Goal: Communication & Community: Answer question/provide support

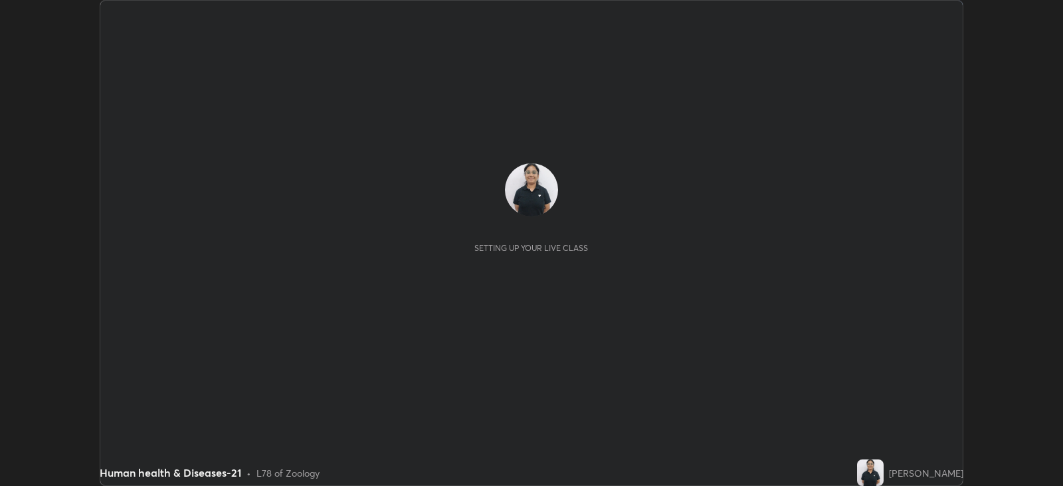
scroll to position [486, 1062]
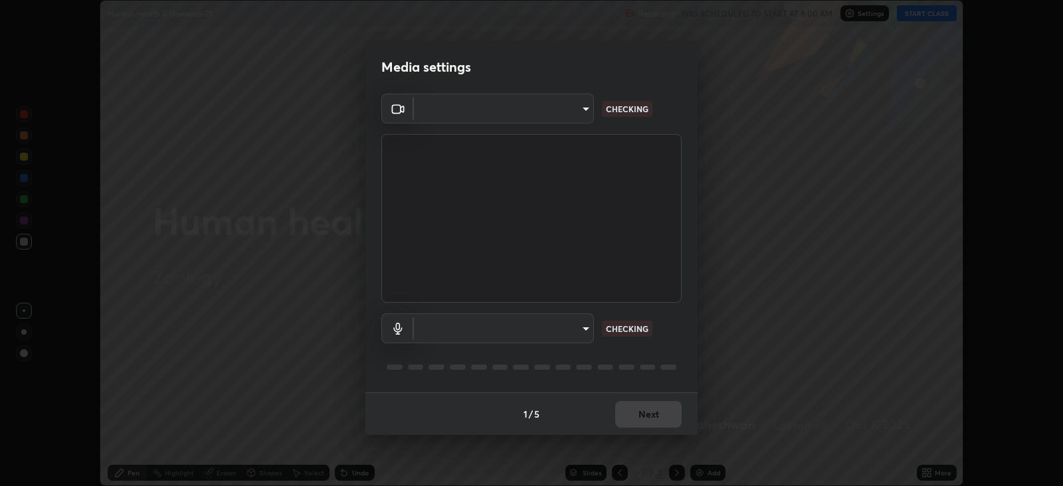
type input "15919b002c994f897e877f79a1e3041ae6d297fb91794428e74d6a9041476f70"
type input "aa41175e1e2db9dc6c905b688f8c35a680d3b20ca6cfded9c9dc214402f5c7a5"
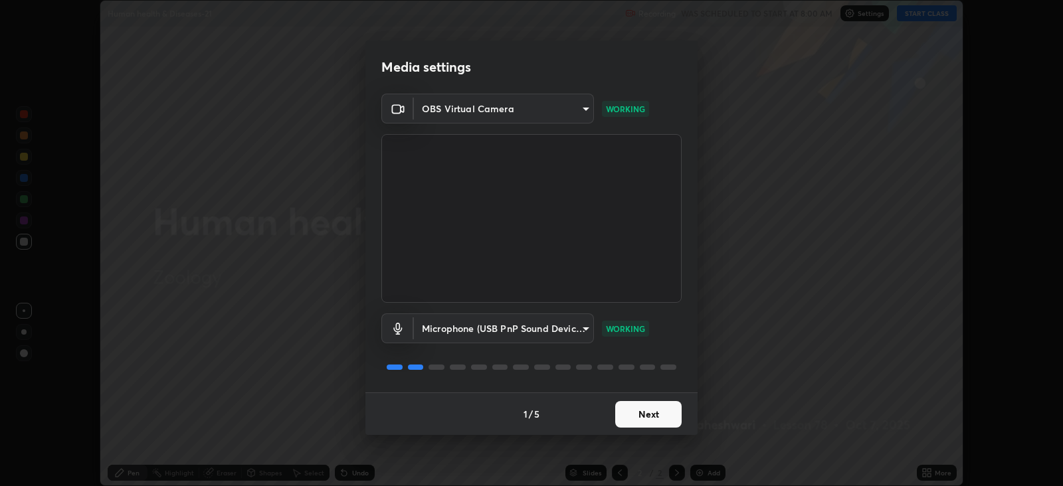
click at [652, 412] on button "Next" at bounding box center [648, 414] width 66 height 27
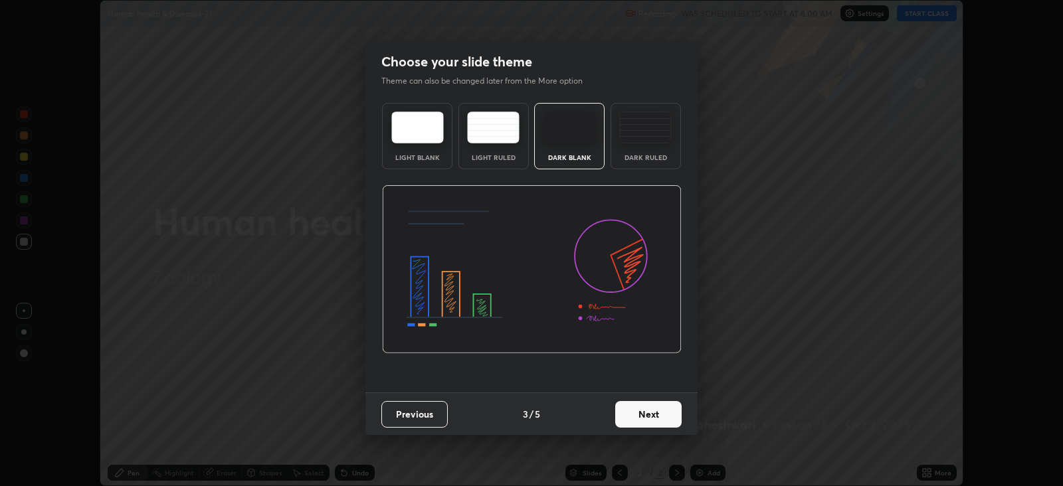
click at [662, 155] on div "Dark Ruled" at bounding box center [645, 157] width 53 height 7
click at [638, 407] on button "Next" at bounding box center [648, 414] width 66 height 27
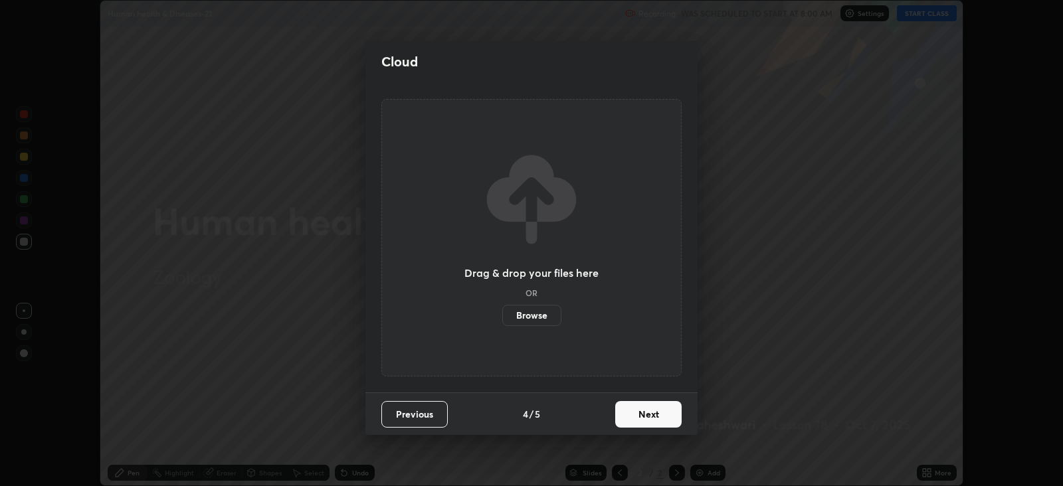
click at [638, 407] on button "Next" at bounding box center [648, 414] width 66 height 27
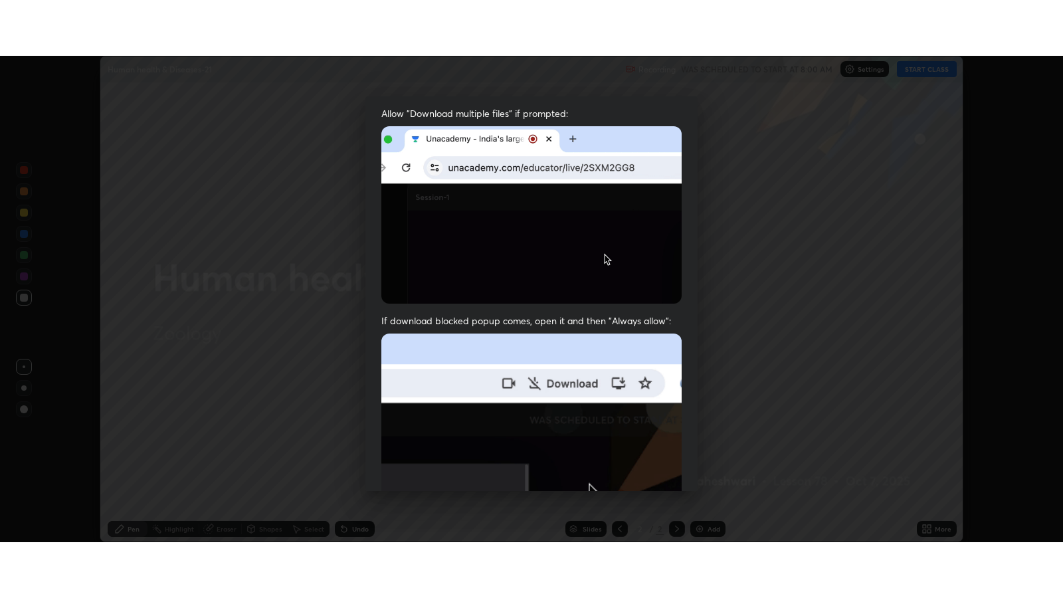
scroll to position [269, 0]
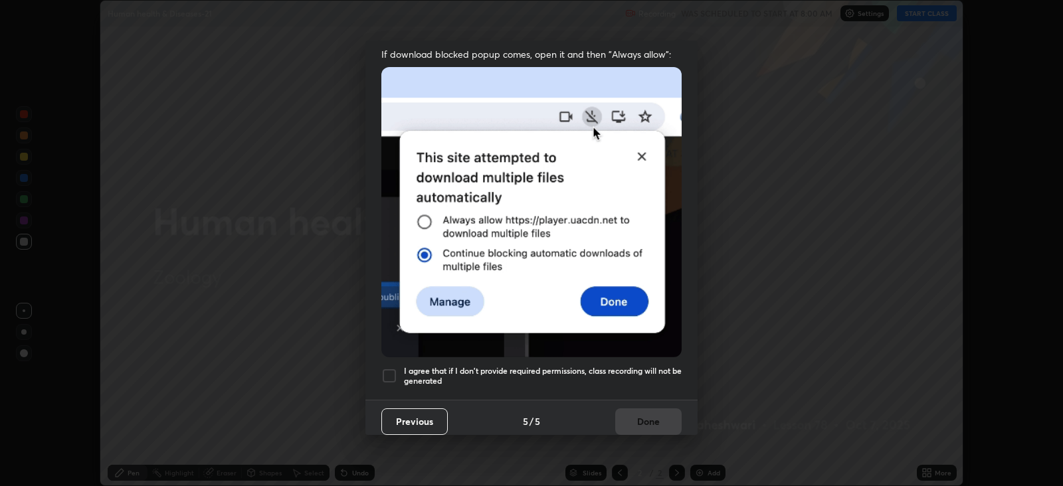
click at [386, 368] on div at bounding box center [389, 376] width 16 height 16
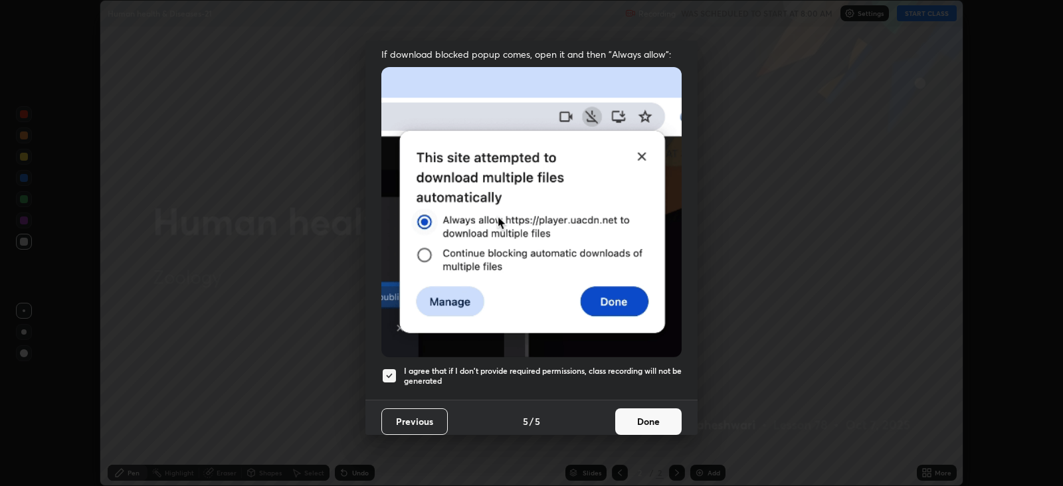
click at [642, 413] on button "Done" at bounding box center [648, 422] width 66 height 27
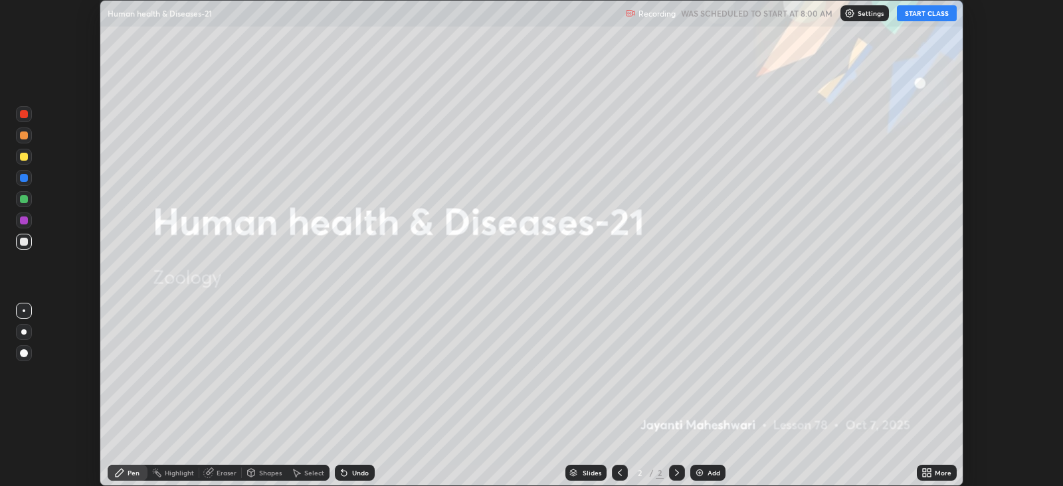
click at [929, 17] on button "START CLASS" at bounding box center [927, 13] width 60 height 16
click at [924, 470] on icon at bounding box center [924, 470] width 3 height 3
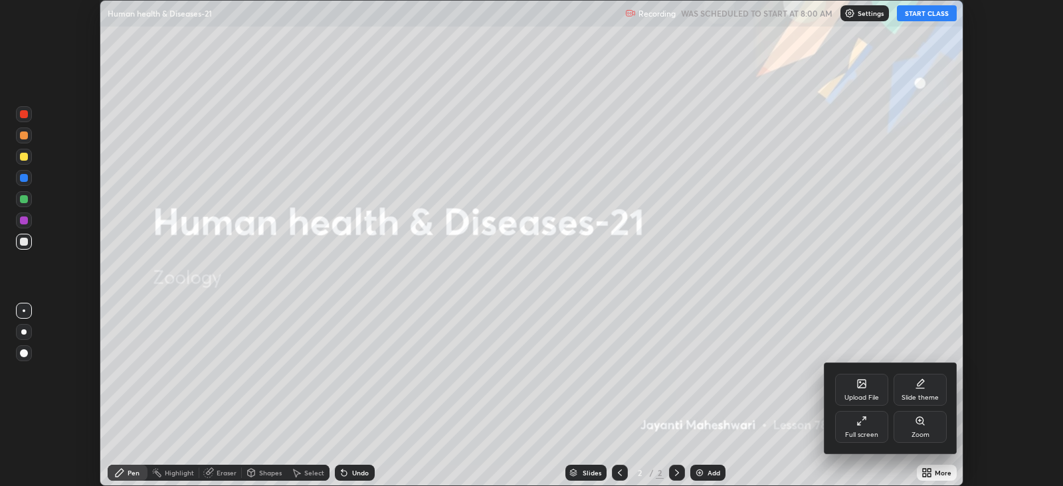
click at [846, 411] on div "Full screen" at bounding box center [861, 427] width 53 height 32
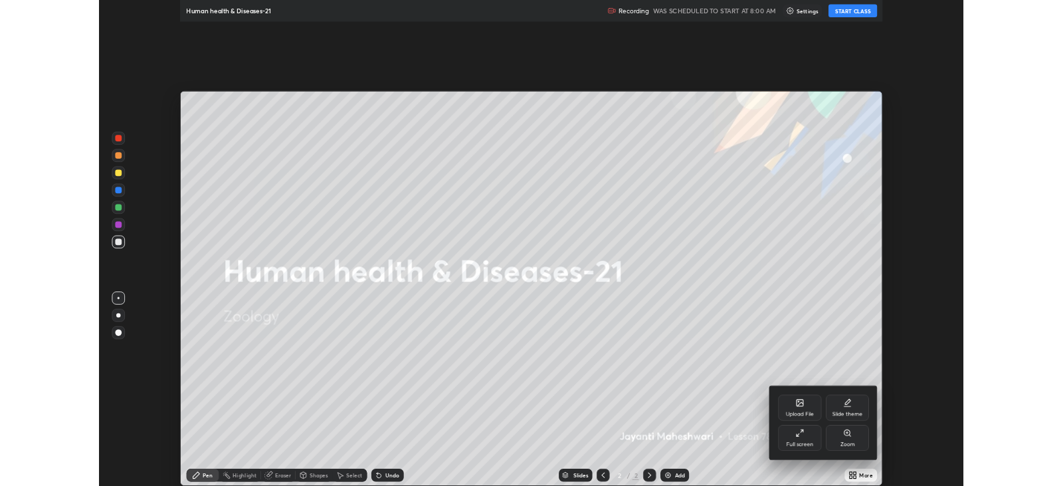
scroll to position [597, 1062]
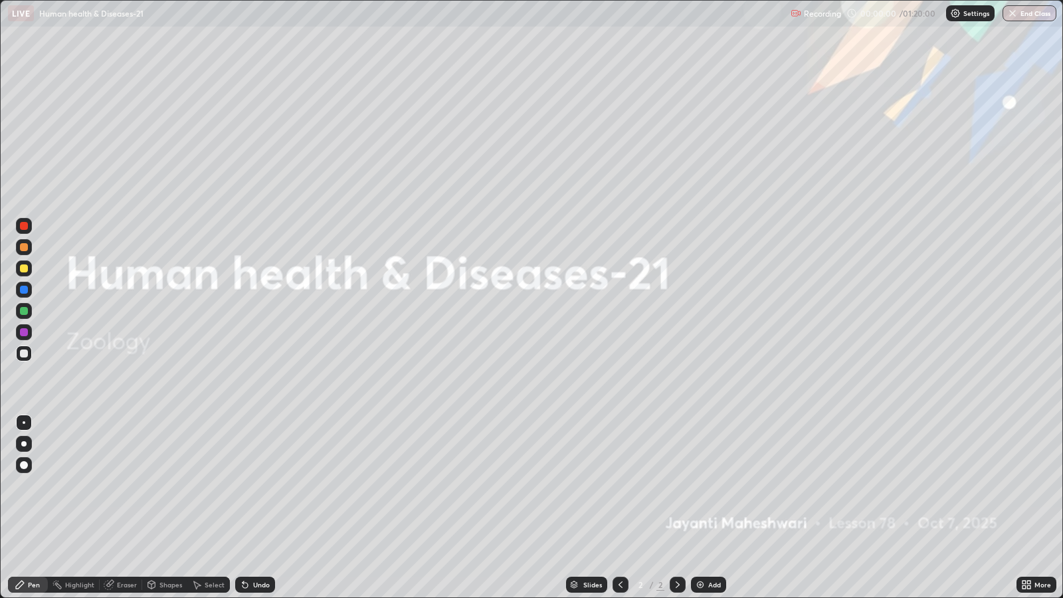
click at [715, 486] on div "Add" at bounding box center [714, 584] width 13 height 7
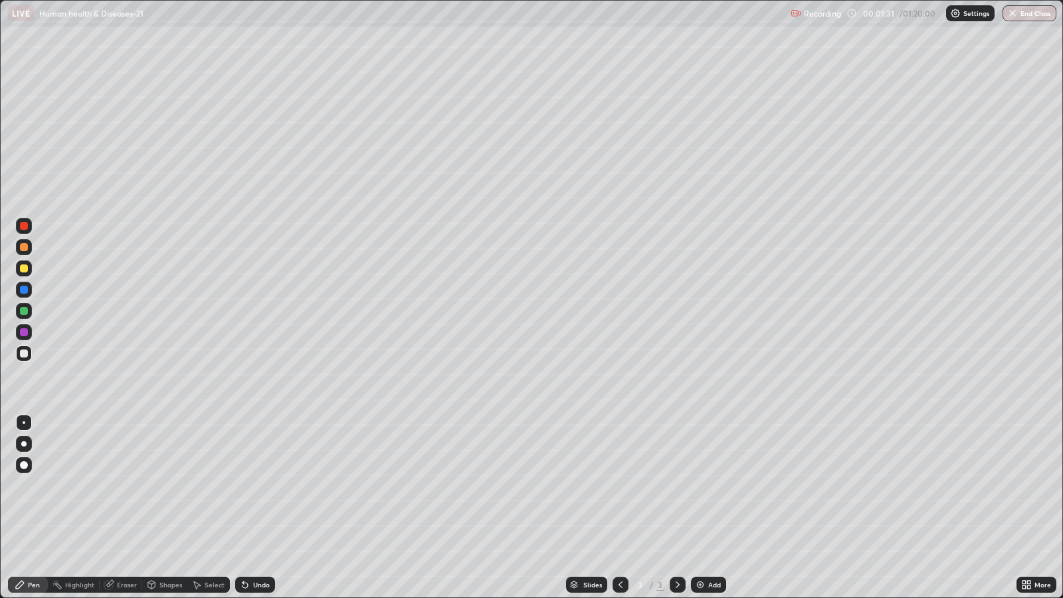
click at [151, 486] on icon at bounding box center [151, 584] width 7 height 2
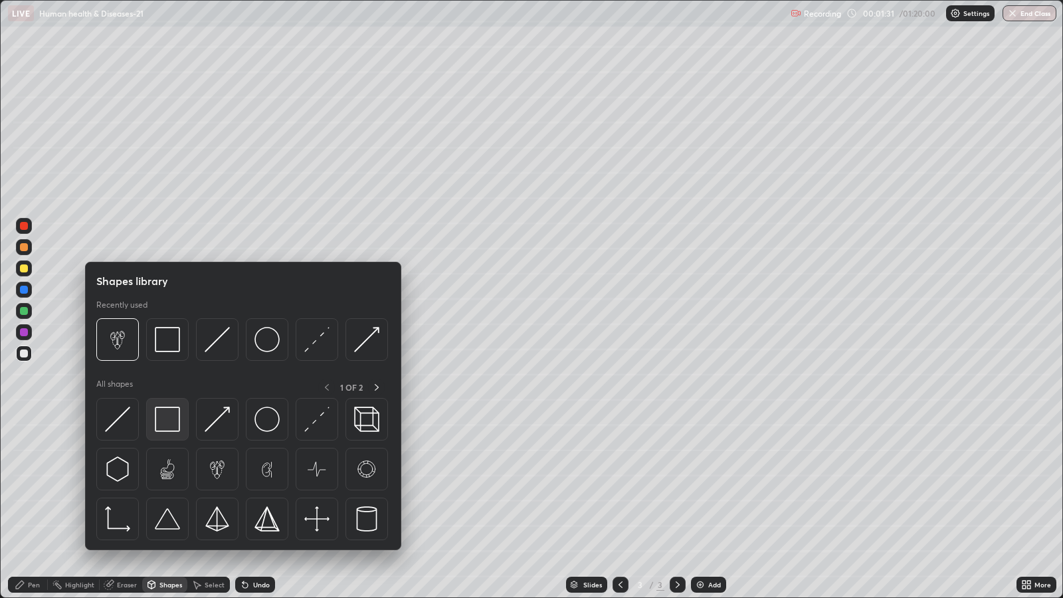
click at [166, 426] on img at bounding box center [167, 419] width 25 height 25
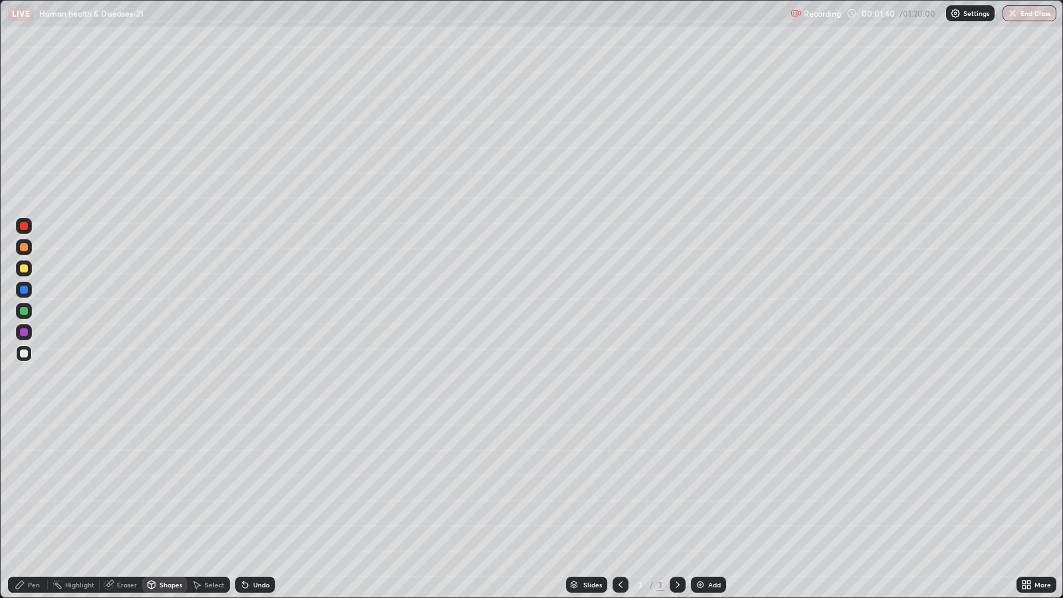
click at [43, 486] on div "Pen" at bounding box center [28, 585] width 40 height 16
click at [23, 465] on div at bounding box center [24, 465] width 8 height 8
click at [175, 486] on div "Shapes" at bounding box center [170, 584] width 23 height 7
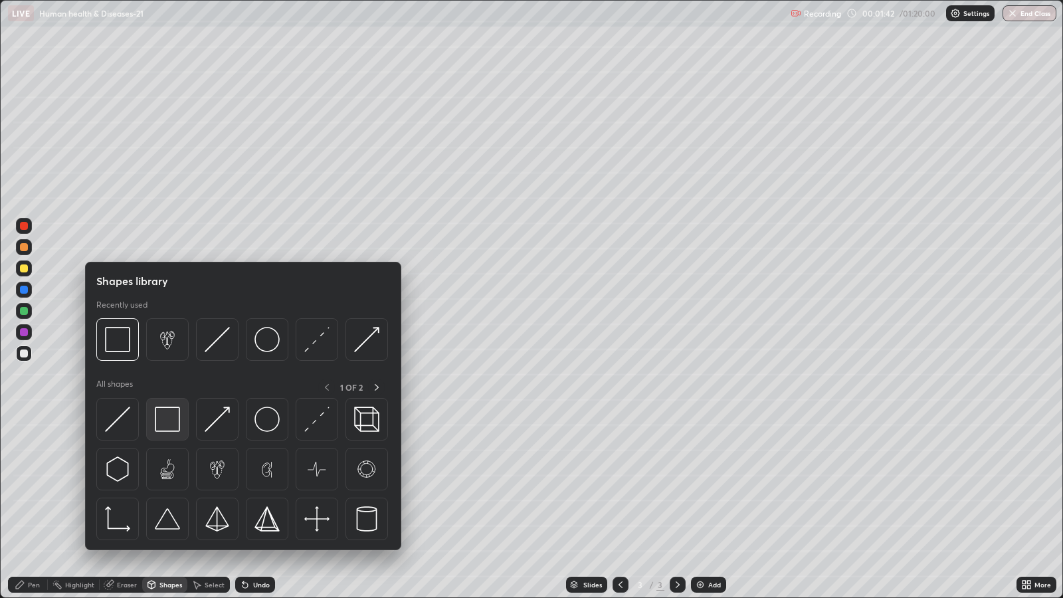
click at [167, 422] on img at bounding box center [167, 419] width 25 height 25
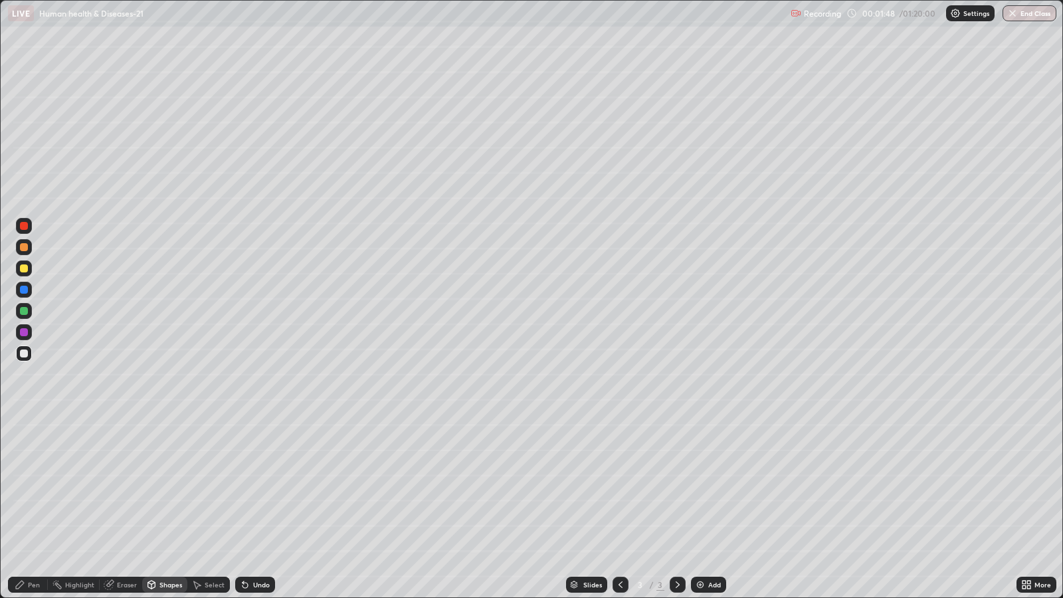
click at [38, 486] on div "Pen" at bounding box center [34, 584] width 12 height 7
click at [169, 486] on div "Shapes" at bounding box center [170, 584] width 23 height 7
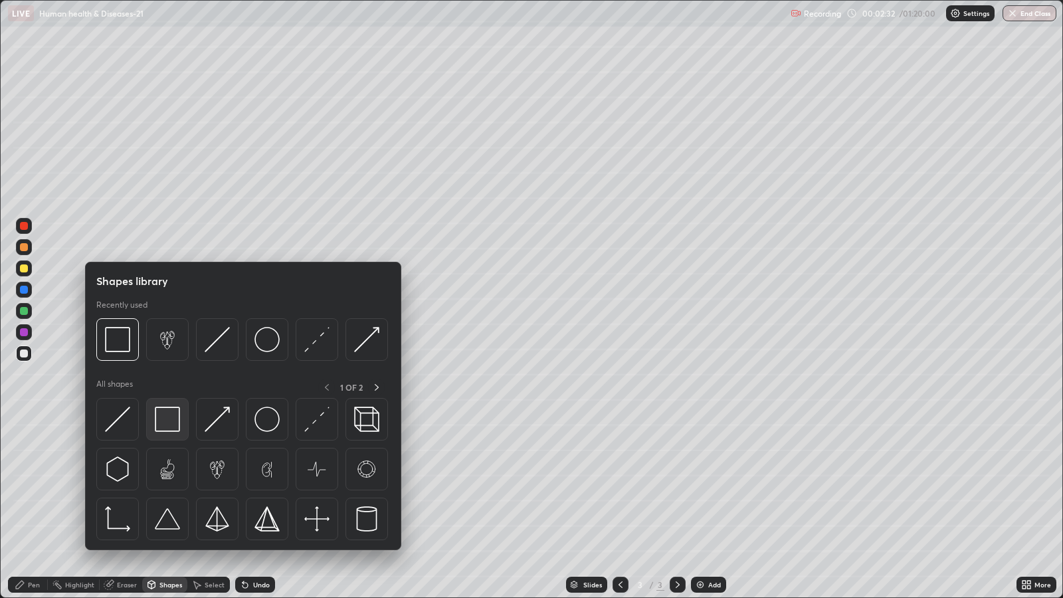
click at [160, 418] on img at bounding box center [167, 419] width 25 height 25
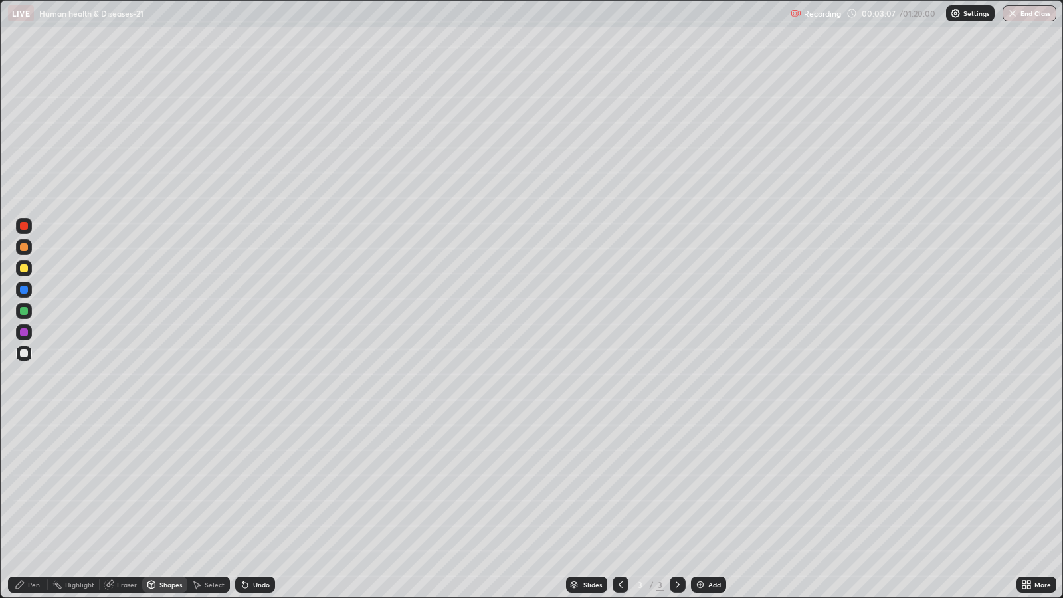
click at [30, 486] on div "Pen" at bounding box center [28, 585] width 40 height 16
click at [27, 312] on div at bounding box center [24, 311] width 8 height 8
click at [23, 270] on div at bounding box center [24, 268] width 8 height 8
click at [23, 443] on div at bounding box center [23, 443] width 5 height 5
click at [26, 250] on div at bounding box center [24, 247] width 8 height 8
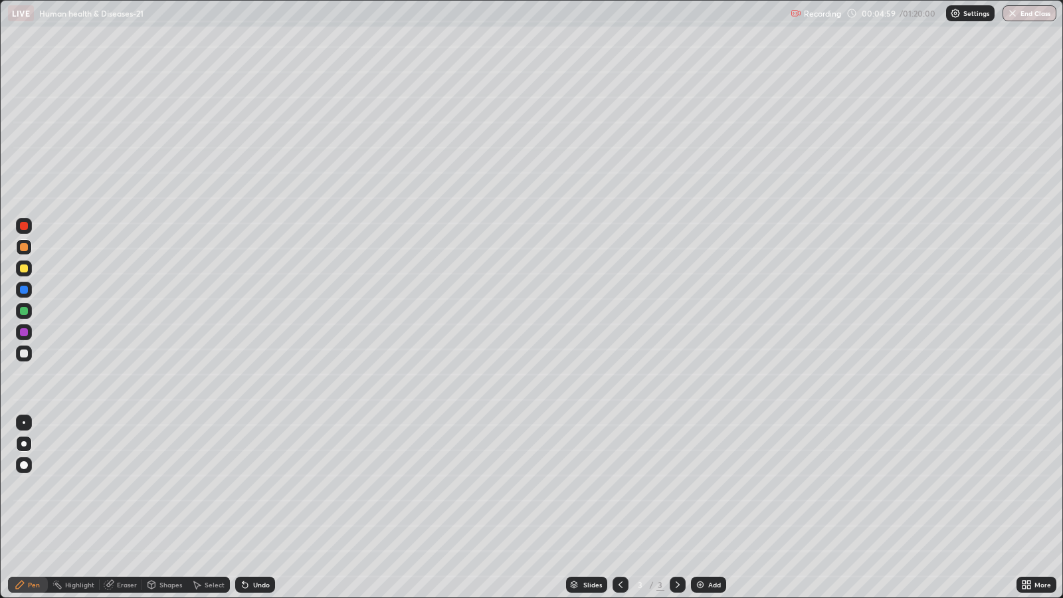
click at [256, 486] on div "Undo" at bounding box center [261, 584] width 17 height 7
click at [250, 486] on div "Undo" at bounding box center [255, 585] width 40 height 16
click at [25, 271] on div at bounding box center [24, 268] width 8 height 8
click at [255, 486] on div "Undo" at bounding box center [261, 584] width 17 height 7
click at [260, 486] on div "Undo" at bounding box center [261, 584] width 17 height 7
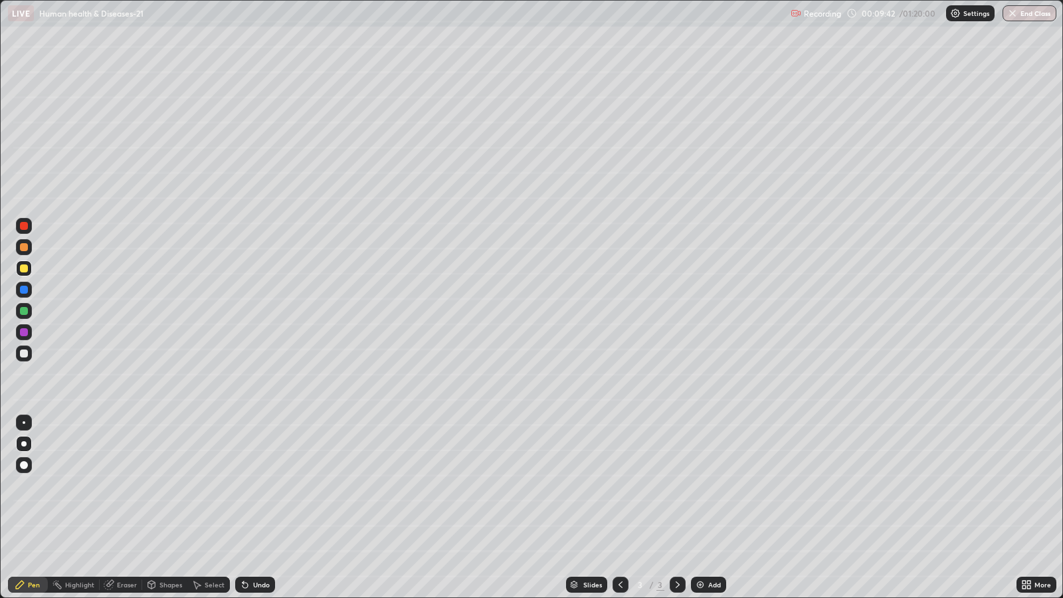
click at [24, 352] on div at bounding box center [24, 353] width 8 height 8
click at [708, 486] on div "Add" at bounding box center [714, 584] width 13 height 7
click at [23, 247] on div at bounding box center [24, 247] width 8 height 8
click at [23, 269] on div at bounding box center [24, 268] width 8 height 8
click at [24, 310] on div at bounding box center [24, 311] width 8 height 8
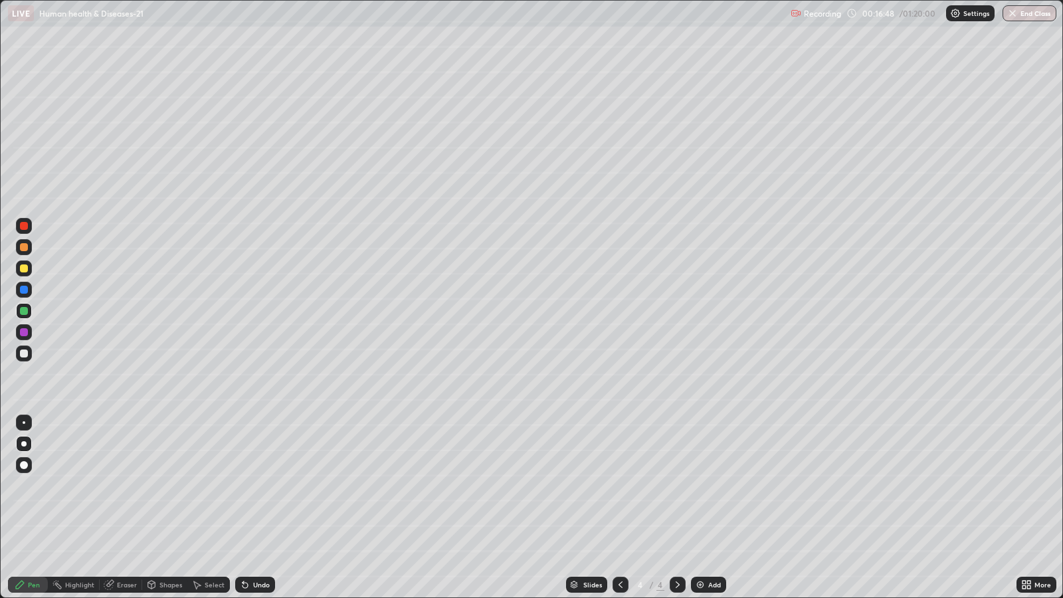
click at [26, 249] on div at bounding box center [24, 247] width 8 height 8
click at [21, 313] on div at bounding box center [24, 311] width 8 height 8
click at [25, 272] on div at bounding box center [24, 268] width 16 height 16
click at [25, 246] on div at bounding box center [24, 247] width 8 height 8
click at [24, 355] on div at bounding box center [24, 353] width 8 height 8
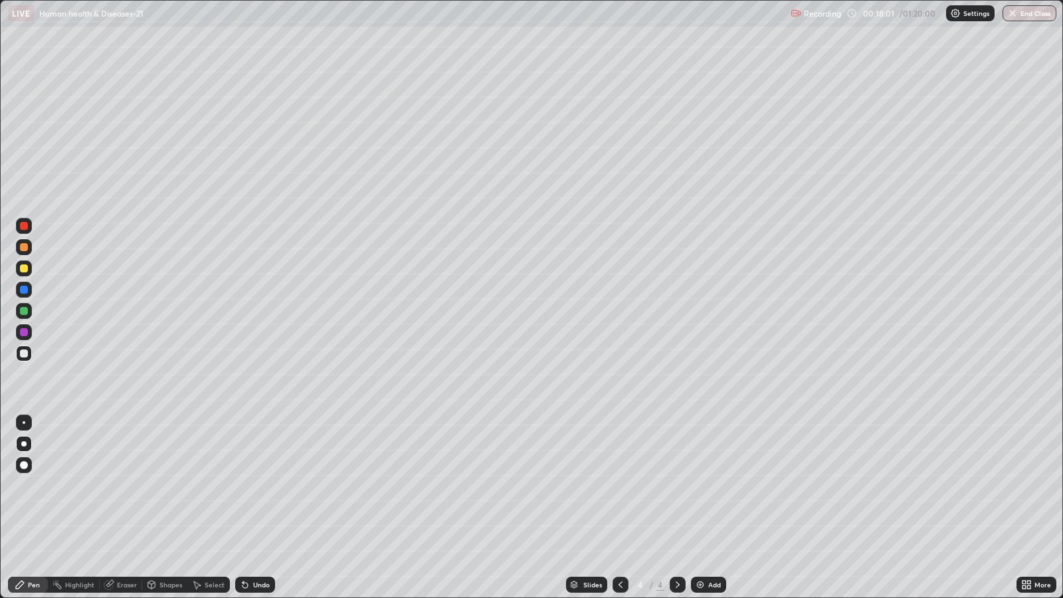
click at [24, 272] on div at bounding box center [24, 268] width 8 height 8
click at [23, 311] on div at bounding box center [24, 311] width 8 height 8
click at [23, 351] on div at bounding box center [24, 353] width 8 height 8
click at [25, 270] on div at bounding box center [24, 268] width 8 height 8
click at [25, 249] on div at bounding box center [24, 247] width 8 height 8
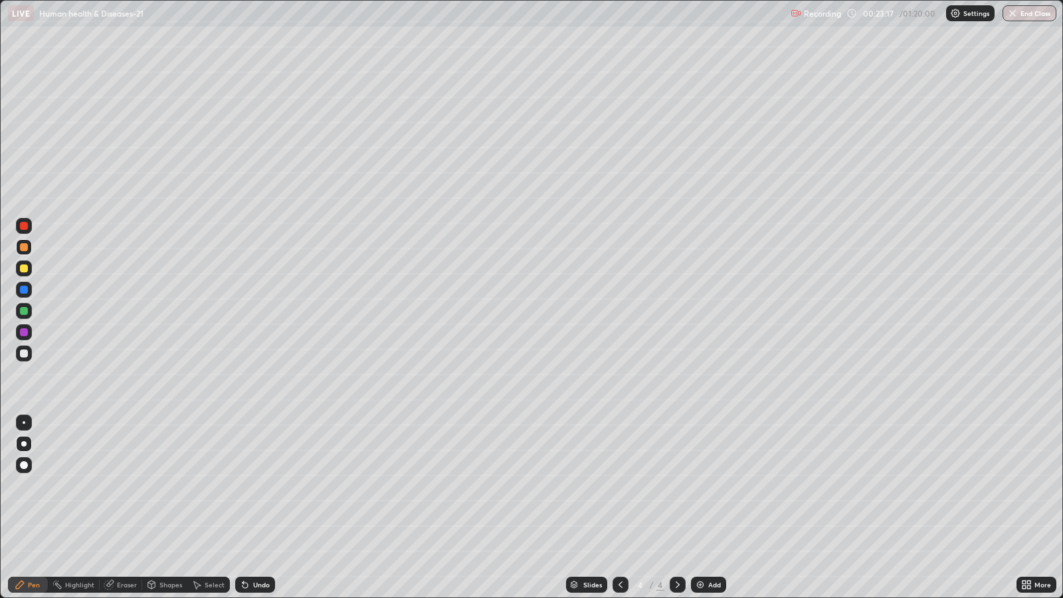
click at [21, 265] on div at bounding box center [24, 268] width 8 height 8
click at [24, 351] on div at bounding box center [24, 353] width 8 height 8
click at [1025, 486] on icon at bounding box center [1023, 586] width 3 height 3
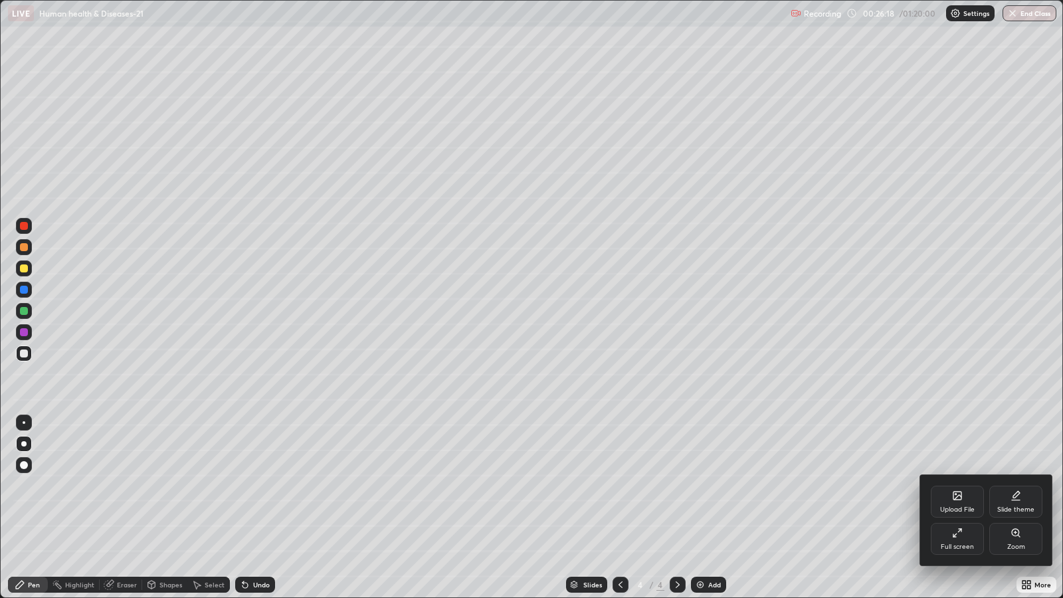
click at [961, 486] on icon at bounding box center [957, 532] width 11 height 11
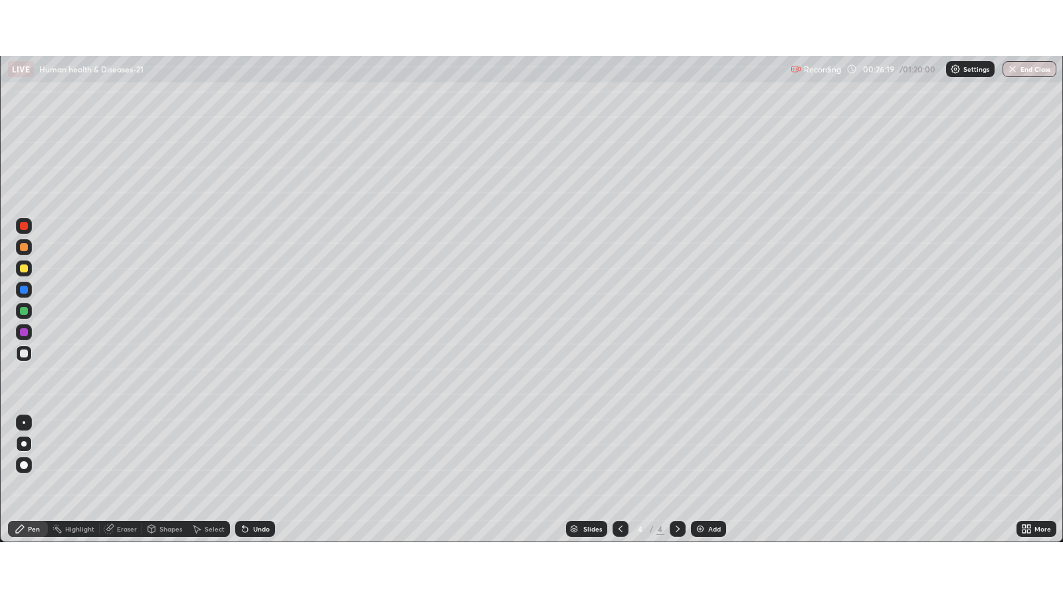
scroll to position [65941, 65364]
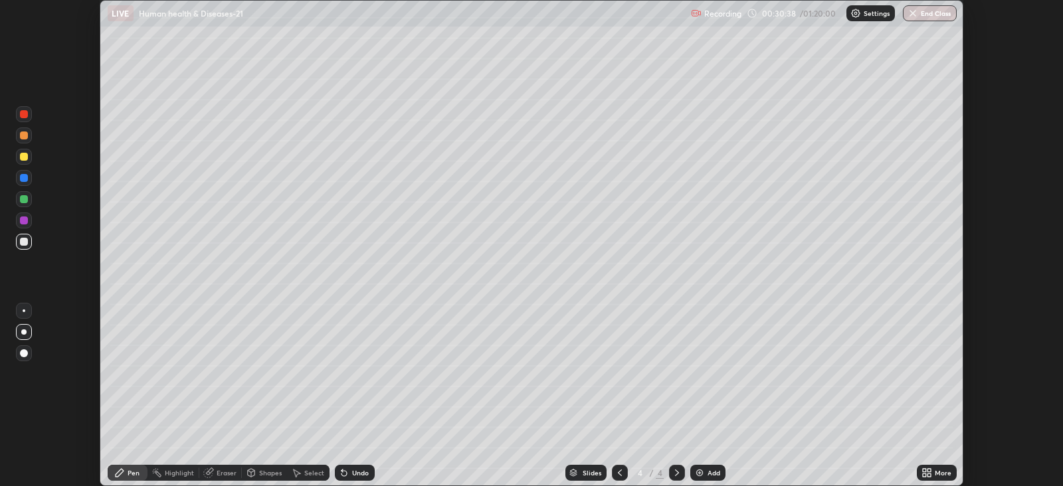
click at [927, 472] on icon at bounding box center [926, 473] width 11 height 11
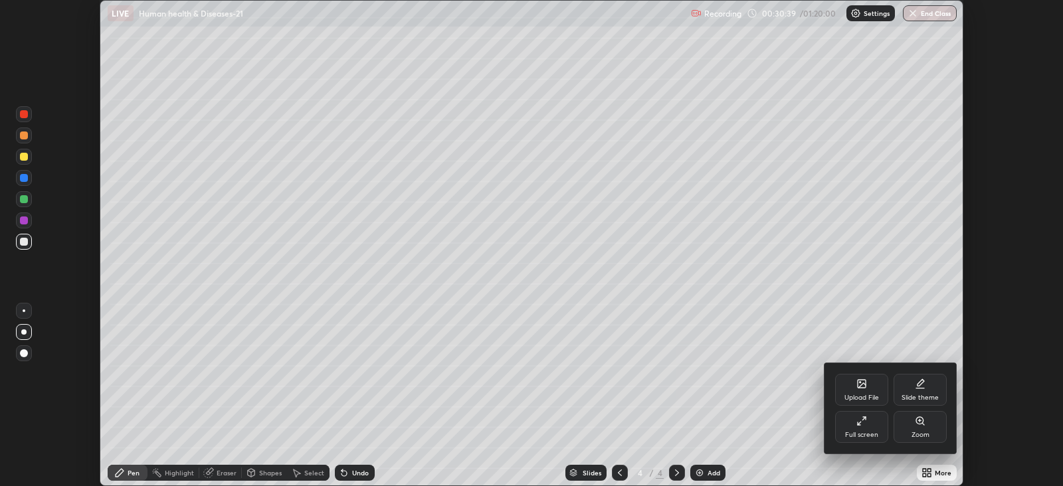
click at [840, 405] on div "Upload File" at bounding box center [861, 390] width 53 height 32
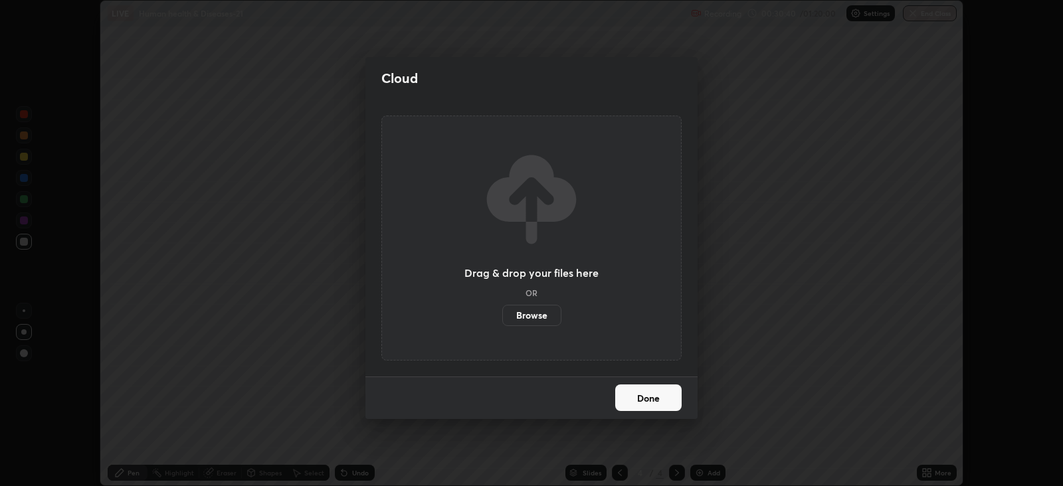
click at [779, 406] on div "Cloud Drag & drop your files here OR Browse Done" at bounding box center [531, 243] width 1063 height 486
click at [664, 402] on button "Done" at bounding box center [648, 398] width 66 height 27
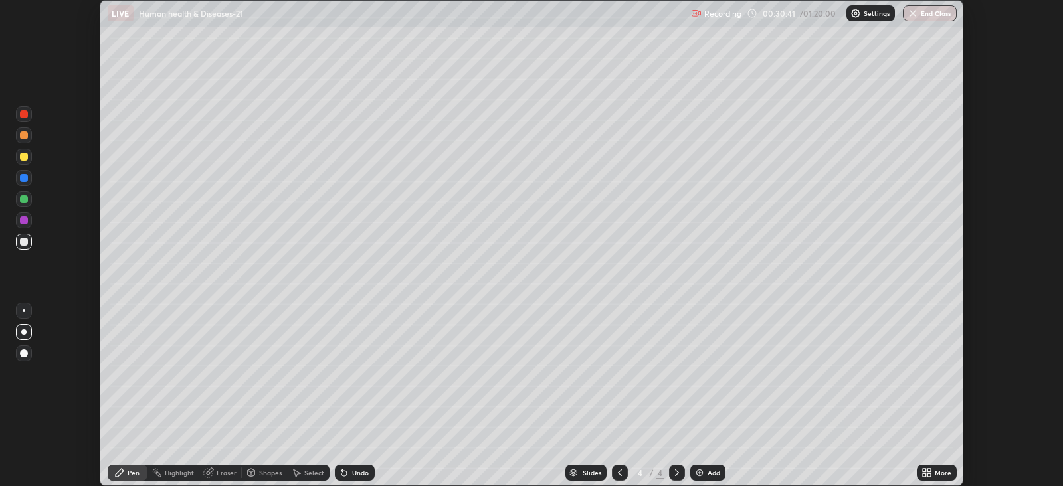
click at [924, 475] on icon at bounding box center [924, 475] width 3 height 3
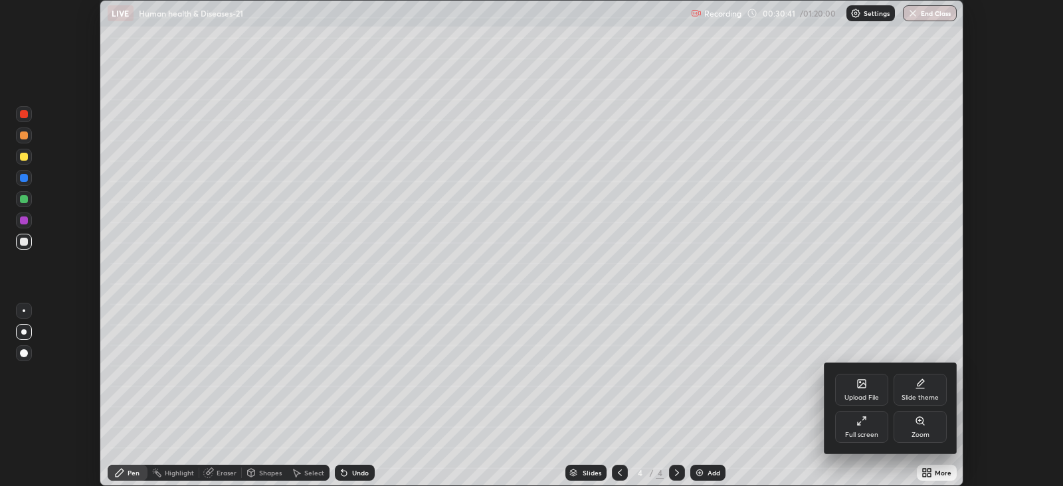
click at [830, 421] on div "Upload File Slide theme Full screen Zoom" at bounding box center [890, 408] width 133 height 90
click at [855, 423] on div "Full screen" at bounding box center [861, 427] width 53 height 32
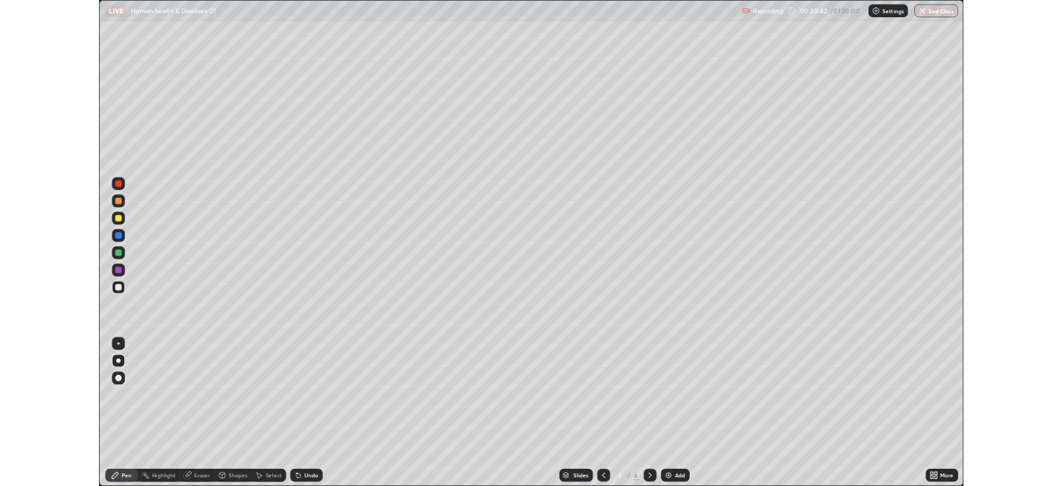
scroll to position [597, 1062]
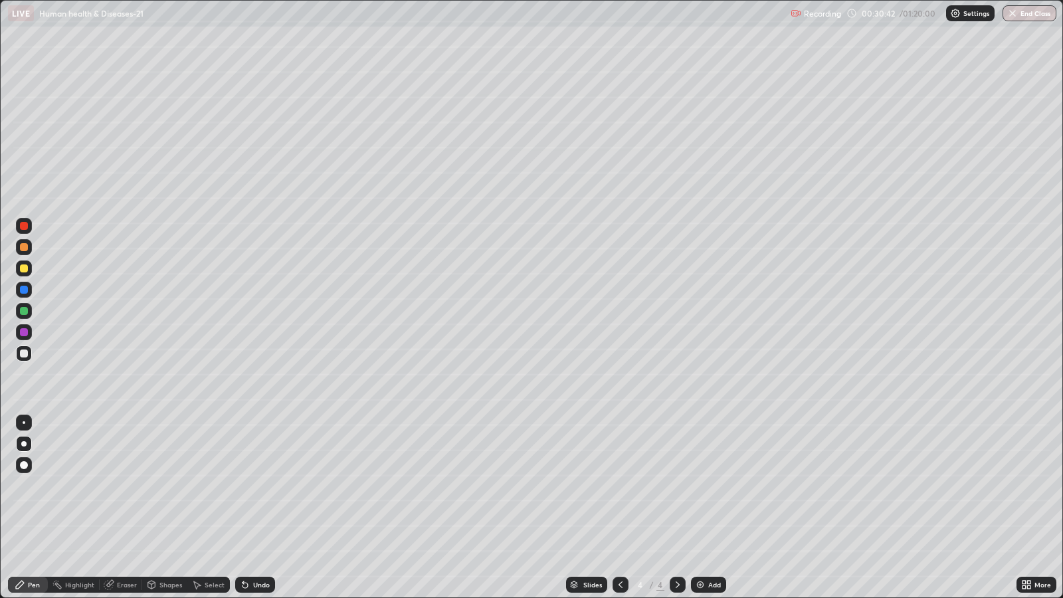
click at [701, 486] on img at bounding box center [700, 584] width 11 height 11
click at [25, 310] on div at bounding box center [24, 311] width 8 height 8
click at [22, 248] on div at bounding box center [24, 247] width 8 height 8
click at [23, 269] on div at bounding box center [24, 268] width 8 height 8
click at [23, 308] on div at bounding box center [24, 311] width 8 height 8
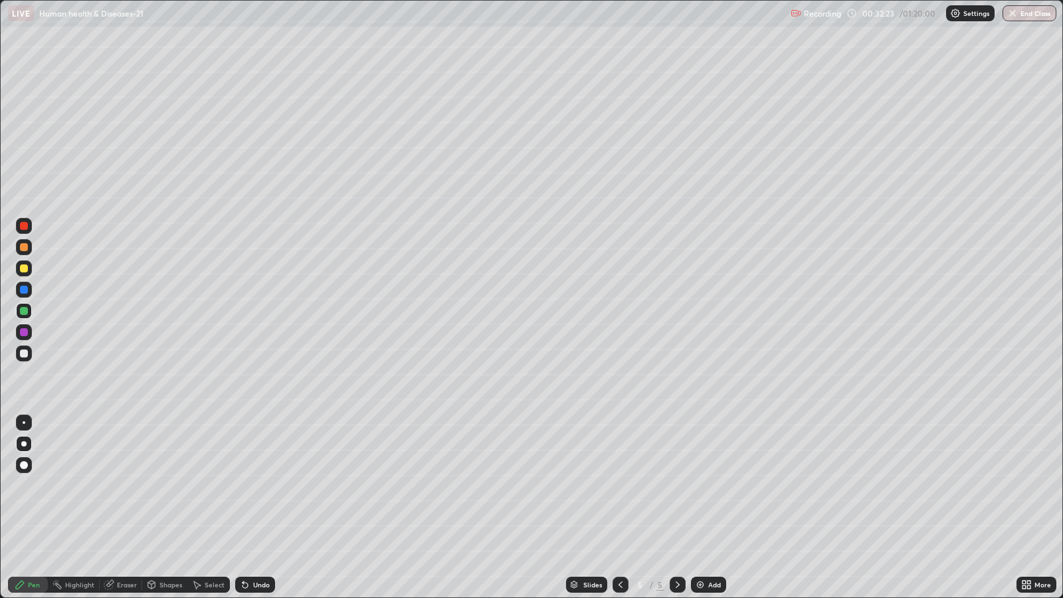
click at [22, 355] on div at bounding box center [24, 353] width 8 height 8
click at [23, 268] on div at bounding box center [24, 268] width 8 height 8
click at [27, 306] on div at bounding box center [24, 311] width 16 height 16
click at [26, 351] on div at bounding box center [24, 353] width 8 height 8
click at [22, 250] on div at bounding box center [24, 247] width 8 height 8
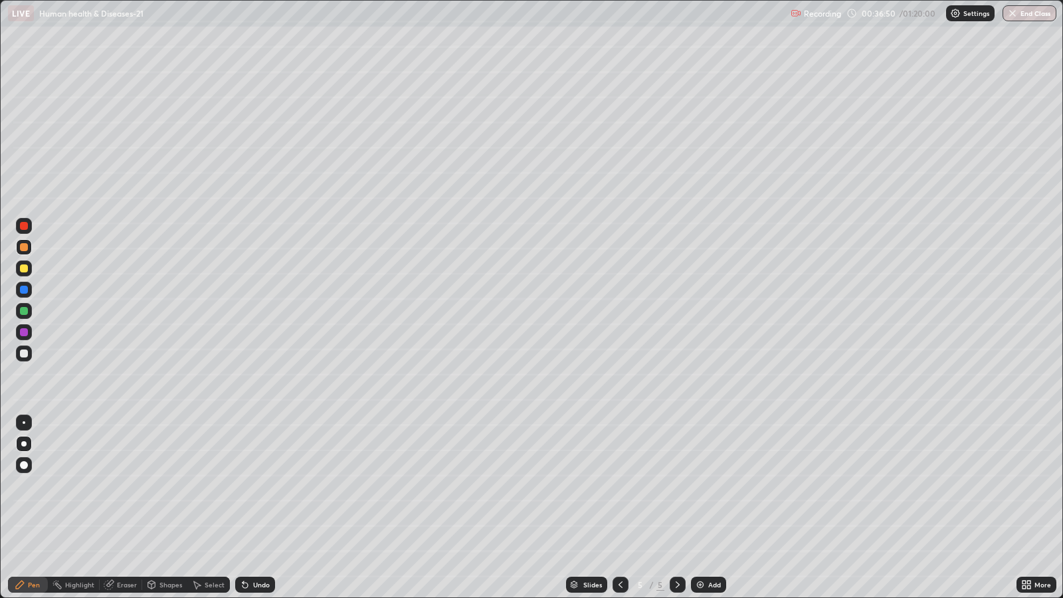
click at [1027, 486] on icon at bounding box center [1028, 586] width 3 height 3
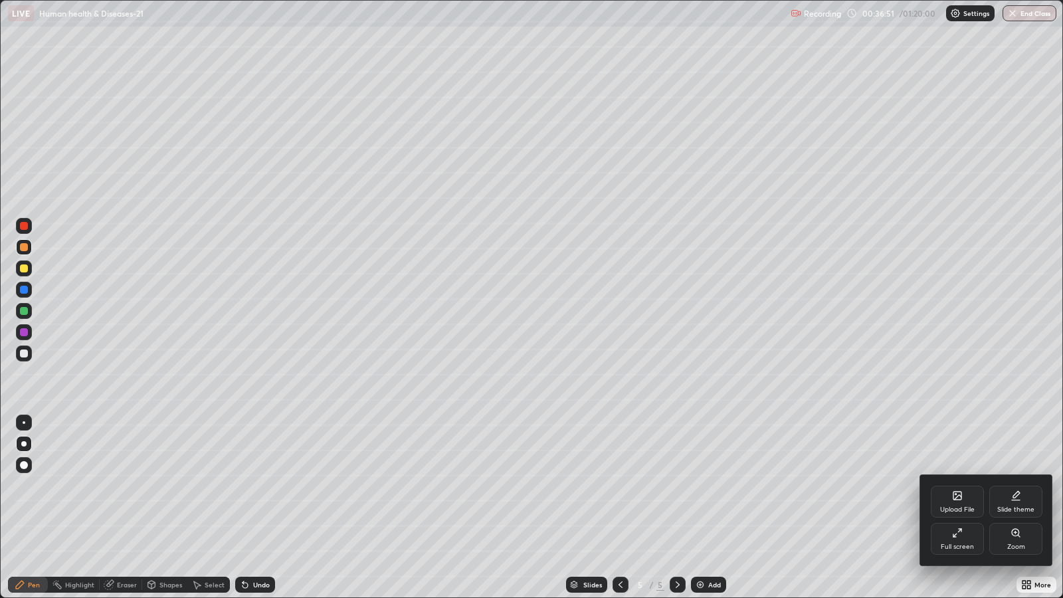
click at [953, 486] on icon at bounding box center [954, 534] width 3 height 3
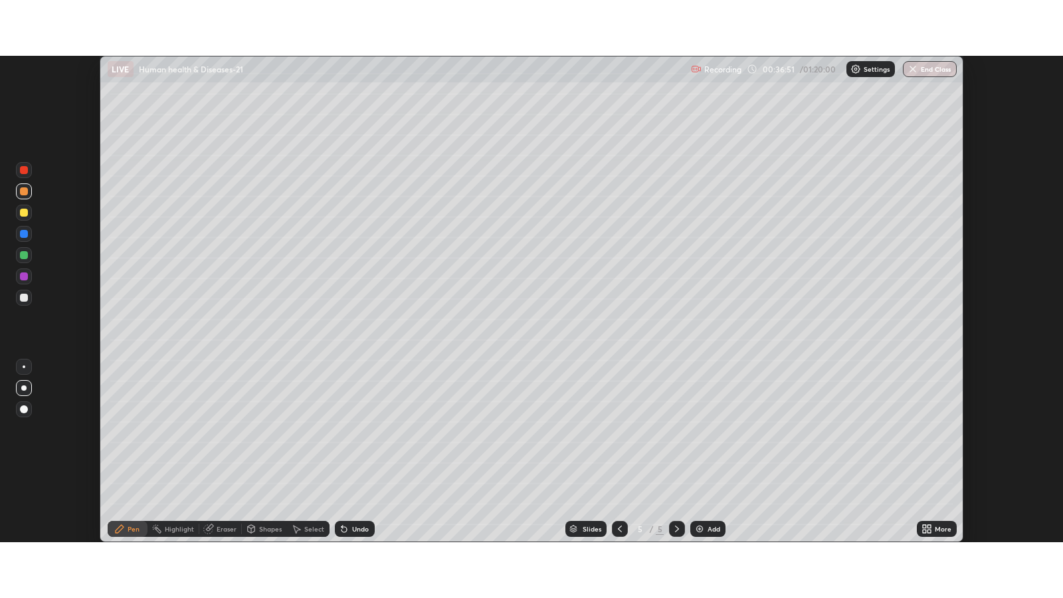
scroll to position [65941, 65364]
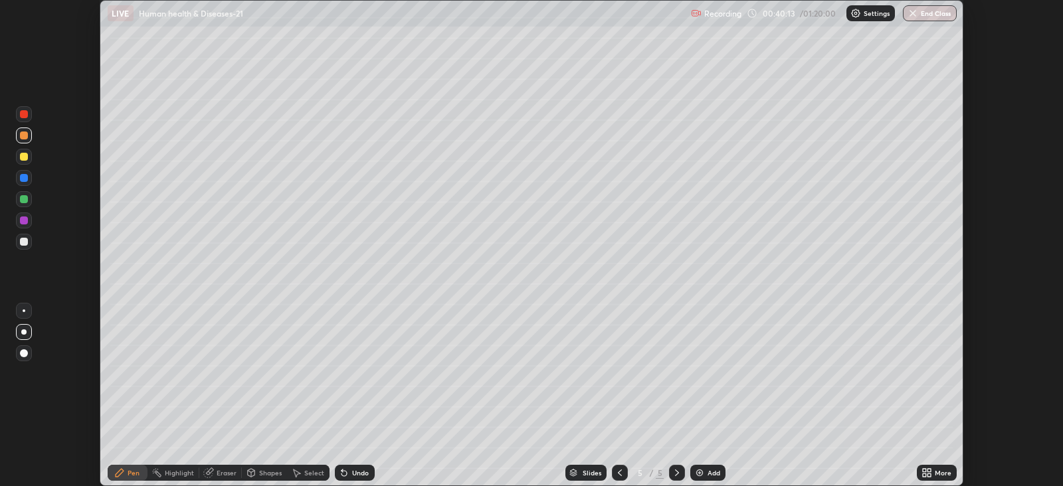
click at [924, 470] on icon at bounding box center [924, 470] width 3 height 3
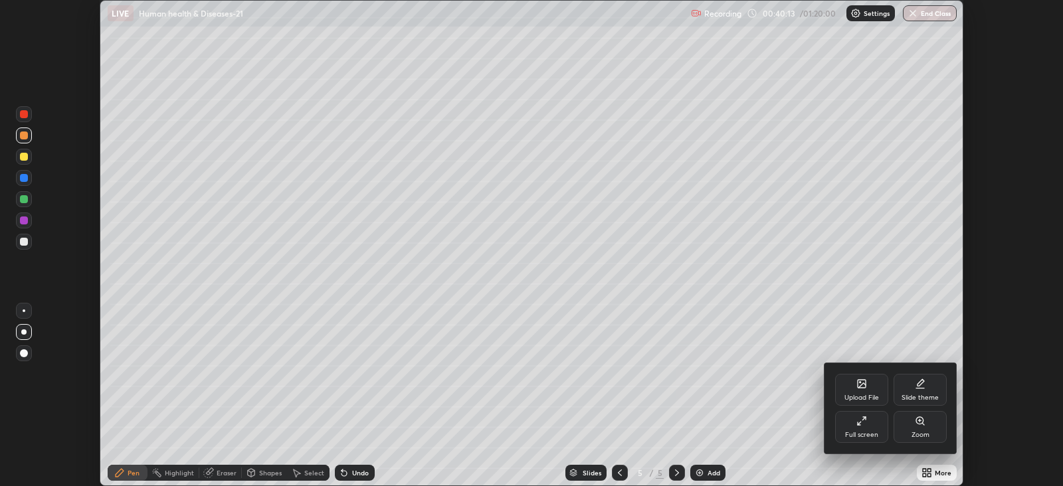
click at [850, 432] on div "Full screen" at bounding box center [861, 435] width 33 height 7
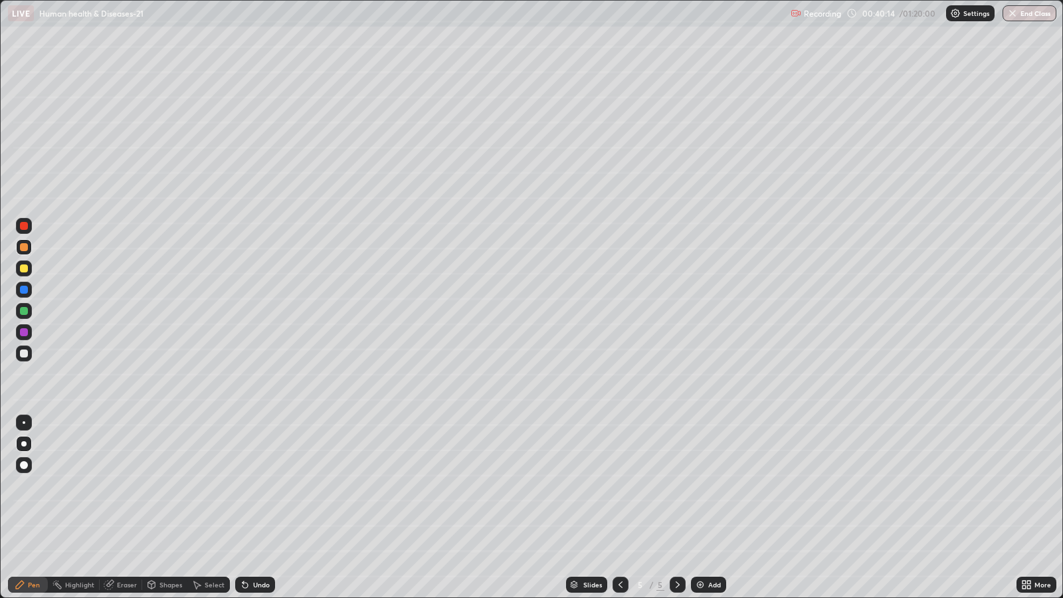
scroll to position [597, 1062]
click at [703, 486] on img at bounding box center [700, 584] width 11 height 11
click at [27, 351] on div at bounding box center [24, 353] width 16 height 16
click at [23, 248] on div at bounding box center [24, 247] width 8 height 8
click at [20, 266] on div at bounding box center [24, 268] width 8 height 8
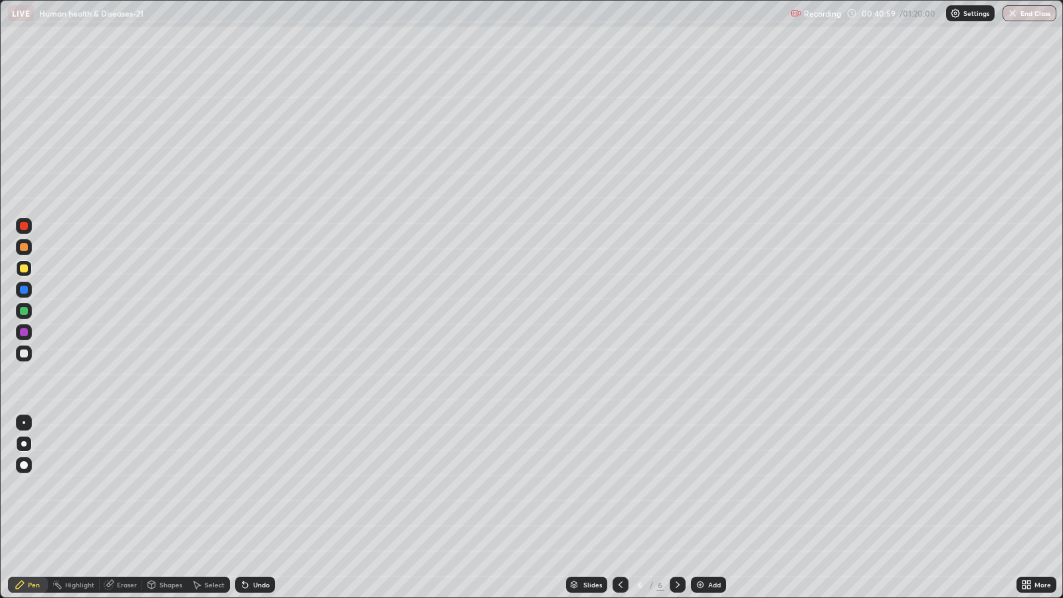
click at [23, 355] on div at bounding box center [24, 353] width 8 height 8
click at [242, 486] on icon at bounding box center [244, 585] width 5 height 5
click at [25, 310] on div at bounding box center [24, 311] width 8 height 8
click at [260, 486] on div "Undo" at bounding box center [261, 584] width 17 height 7
click at [23, 269] on div at bounding box center [24, 268] width 8 height 8
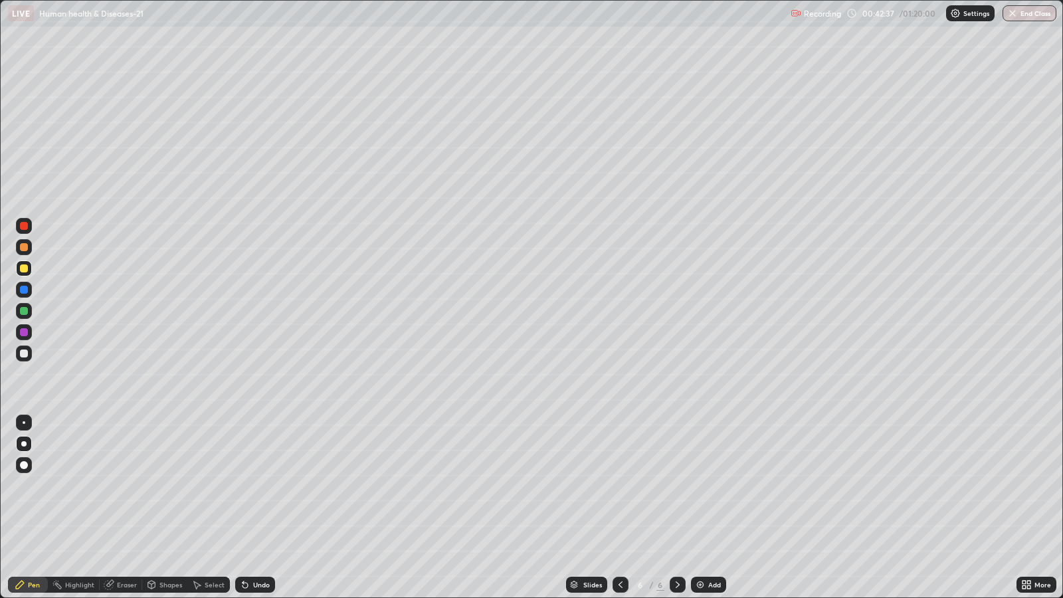
click at [23, 248] on div at bounding box center [24, 247] width 8 height 8
click at [23, 351] on div at bounding box center [24, 353] width 8 height 8
click at [256, 486] on div "Undo" at bounding box center [261, 584] width 17 height 7
click at [256, 486] on div "Undo" at bounding box center [255, 585] width 40 height 16
click at [23, 246] on div at bounding box center [24, 247] width 8 height 8
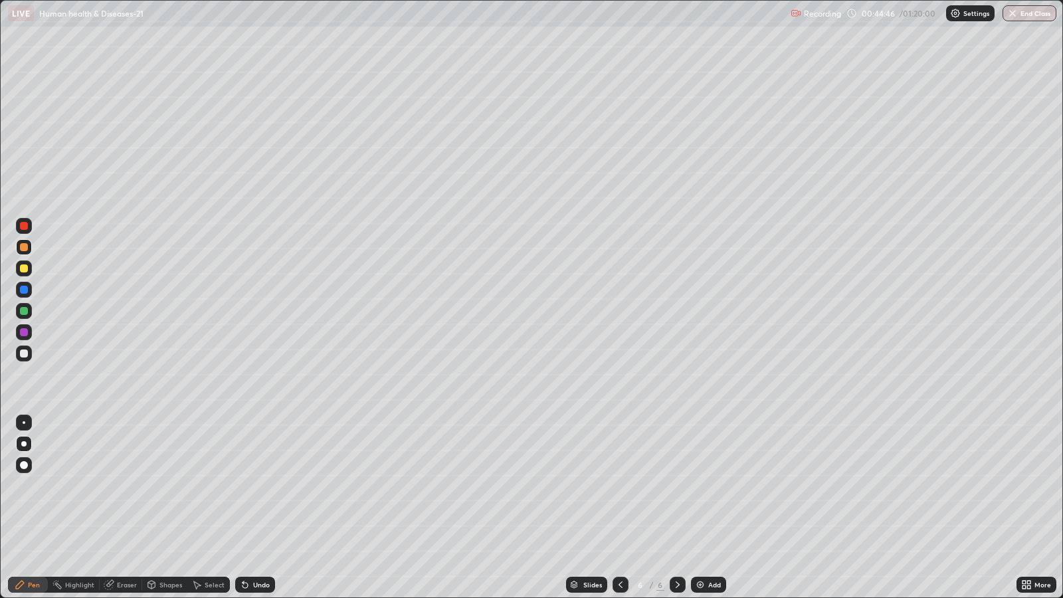
click at [578, 486] on div "Slides" at bounding box center [586, 585] width 41 height 16
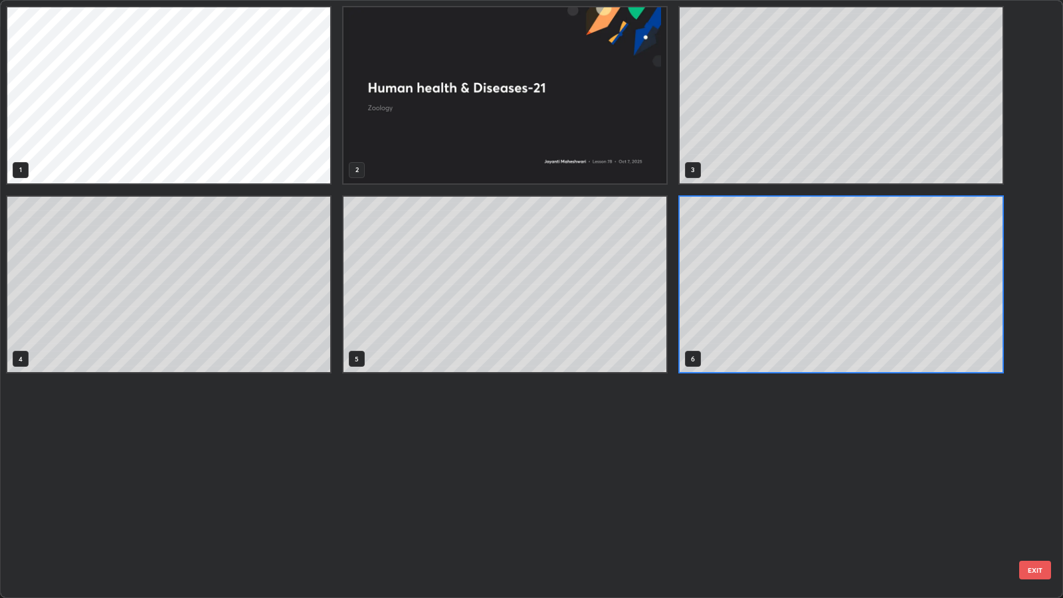
scroll to position [593, 1055]
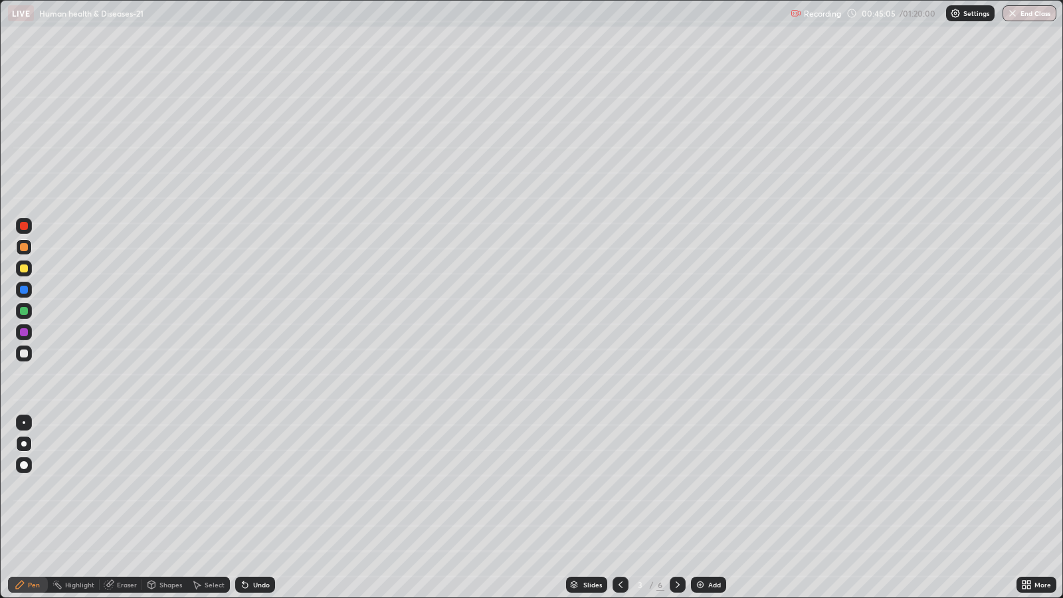
click at [585, 486] on div "Slides" at bounding box center [592, 584] width 19 height 7
click at [711, 486] on div "Add" at bounding box center [714, 584] width 13 height 7
click at [22, 357] on div at bounding box center [24, 353] width 8 height 8
click at [23, 269] on div at bounding box center [24, 268] width 8 height 8
click at [26, 311] on div at bounding box center [24, 311] width 8 height 8
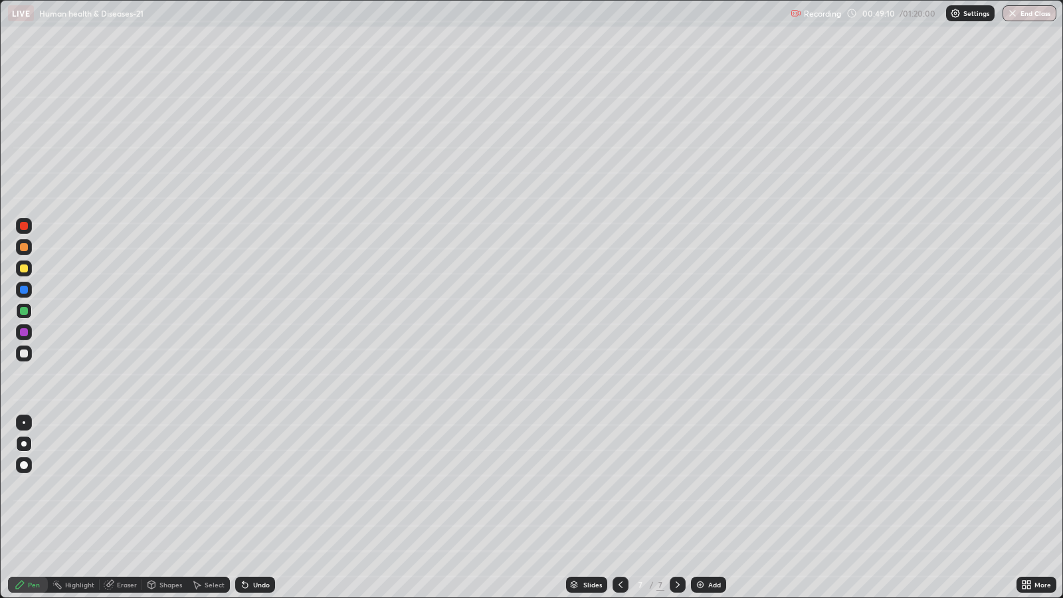
click at [23, 353] on div at bounding box center [24, 353] width 8 height 8
click at [23, 310] on div at bounding box center [24, 311] width 8 height 8
click at [23, 355] on div at bounding box center [24, 353] width 8 height 8
click at [700, 486] on img at bounding box center [700, 584] width 11 height 11
click at [23, 249] on div at bounding box center [24, 247] width 8 height 8
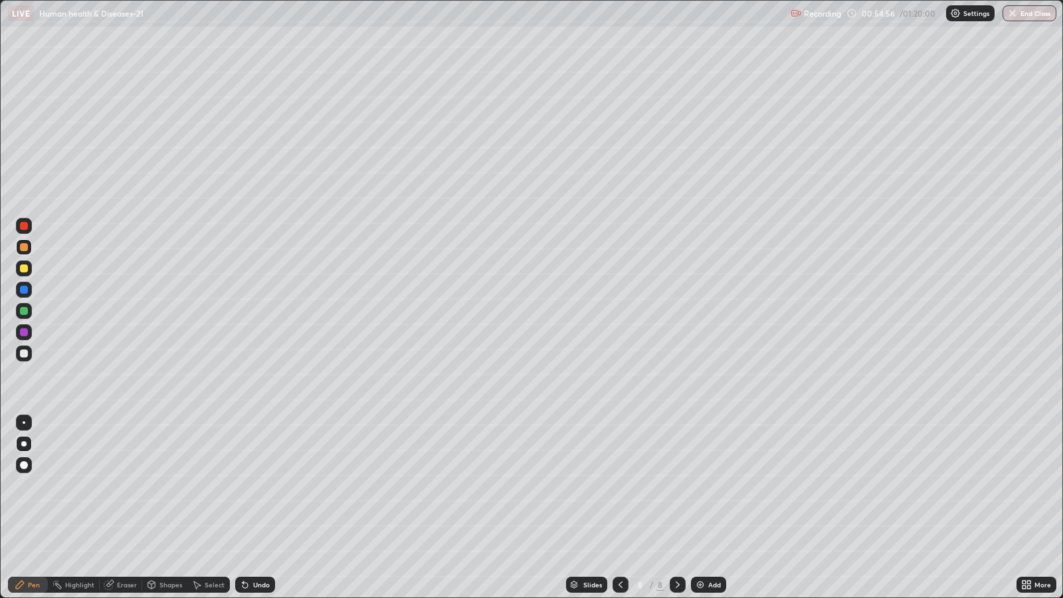
click at [23, 270] on div at bounding box center [24, 268] width 8 height 8
click at [25, 247] on div at bounding box center [24, 247] width 8 height 8
click at [23, 308] on div at bounding box center [24, 311] width 8 height 8
click at [25, 353] on div at bounding box center [24, 353] width 8 height 8
click at [23, 312] on div at bounding box center [24, 311] width 8 height 8
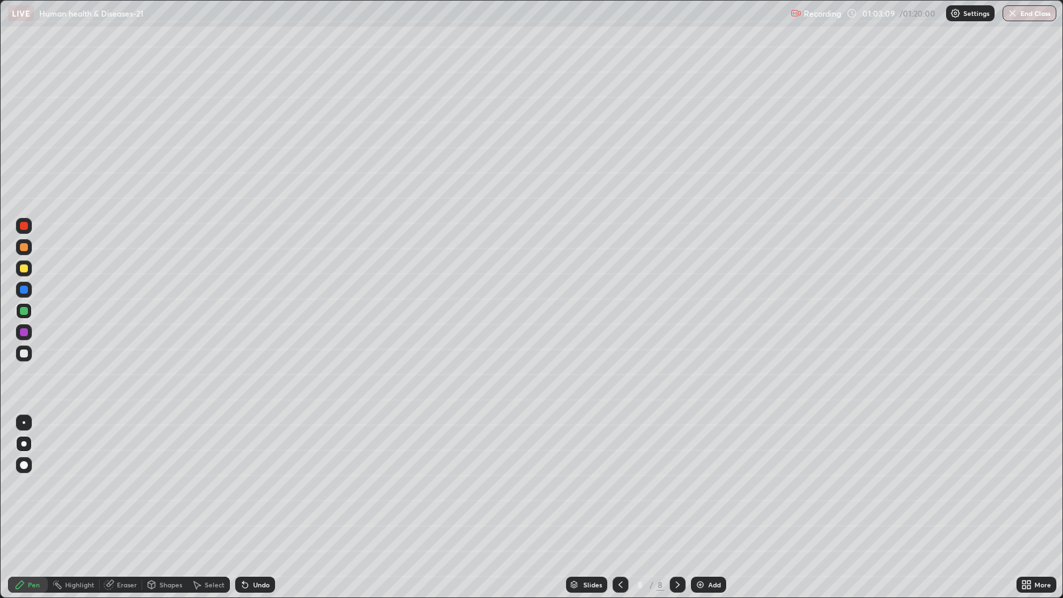
click at [1028, 486] on icon at bounding box center [1028, 582] width 3 height 3
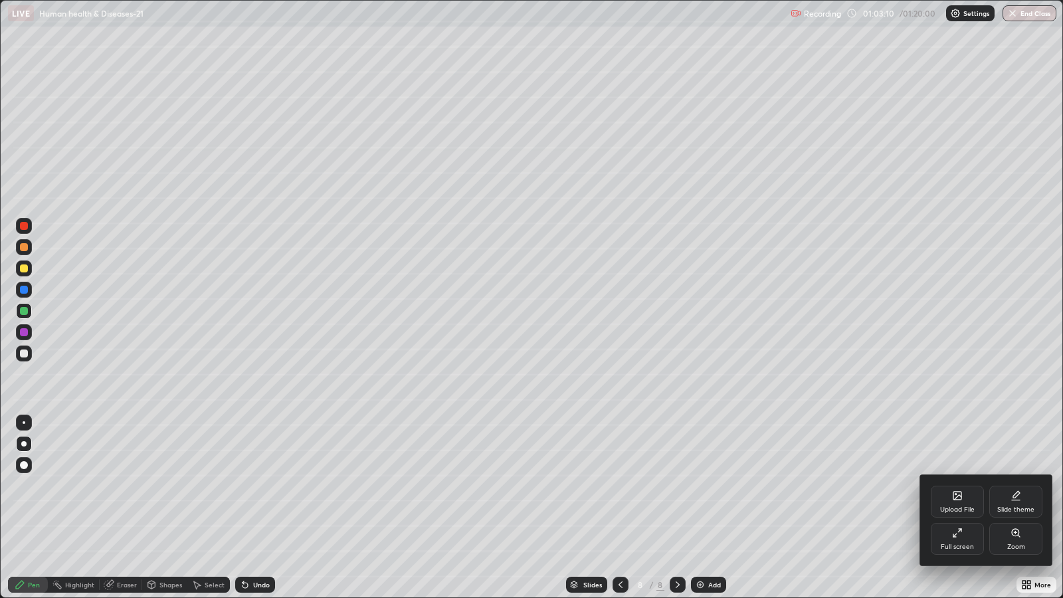
click at [957, 486] on div "Full screen" at bounding box center [957, 539] width 53 height 32
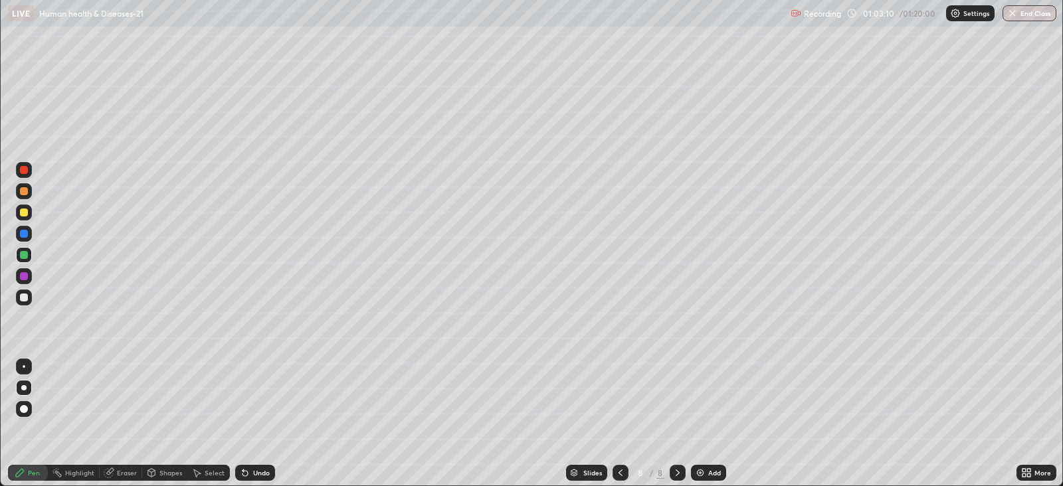
scroll to position [65941, 65364]
